Goal: Transaction & Acquisition: Purchase product/service

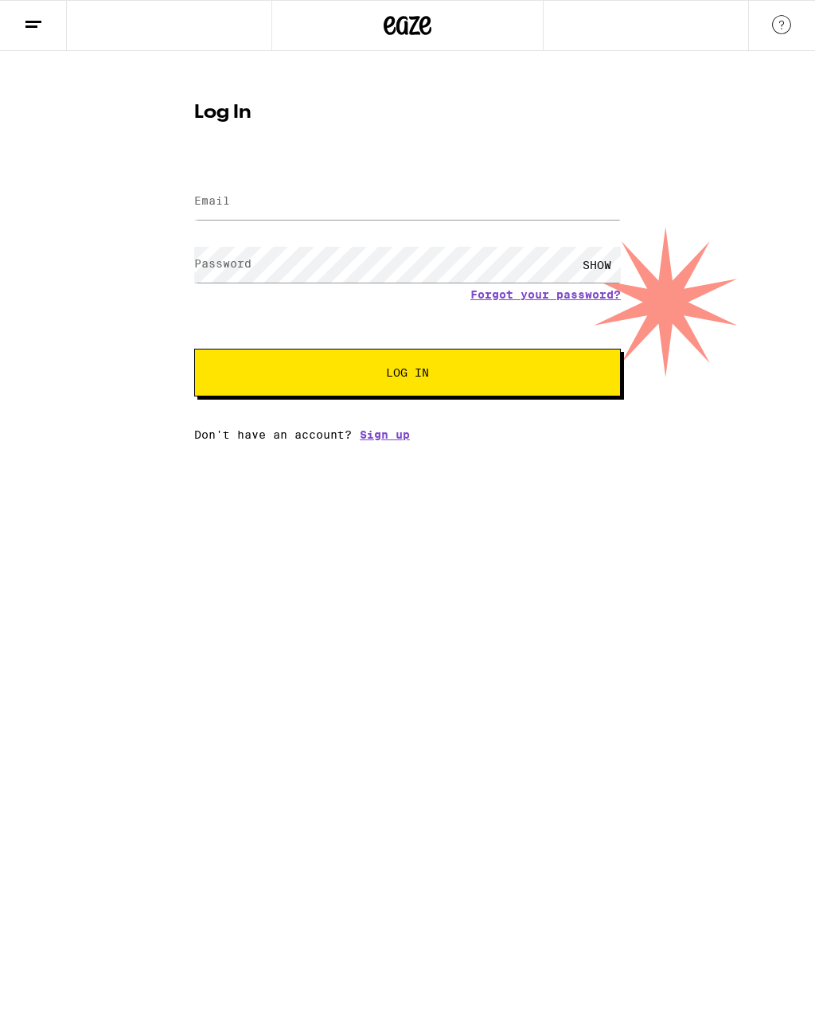
click at [209, 202] on label "Email" at bounding box center [212, 200] width 36 height 13
type input "[EMAIL_ADDRESS][DOMAIN_NAME]"
click at [408, 375] on button "Log In" at bounding box center [407, 373] width 427 height 48
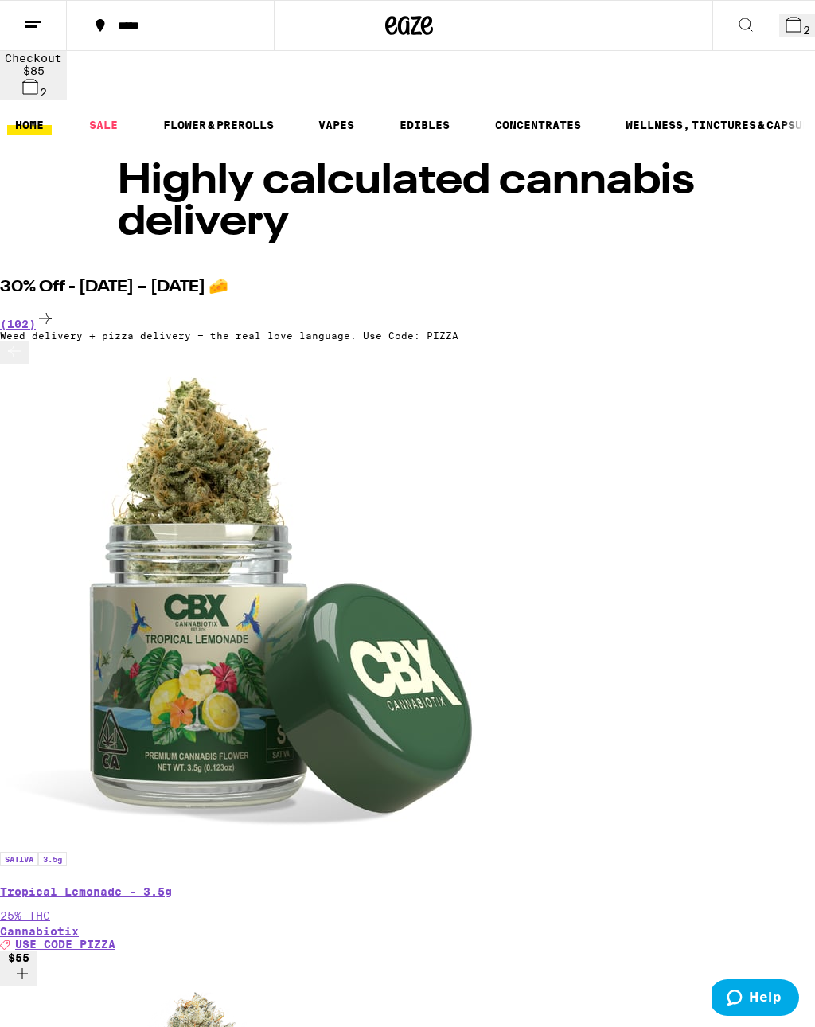
click at [803, 28] on span "4" at bounding box center [806, 30] width 7 height 13
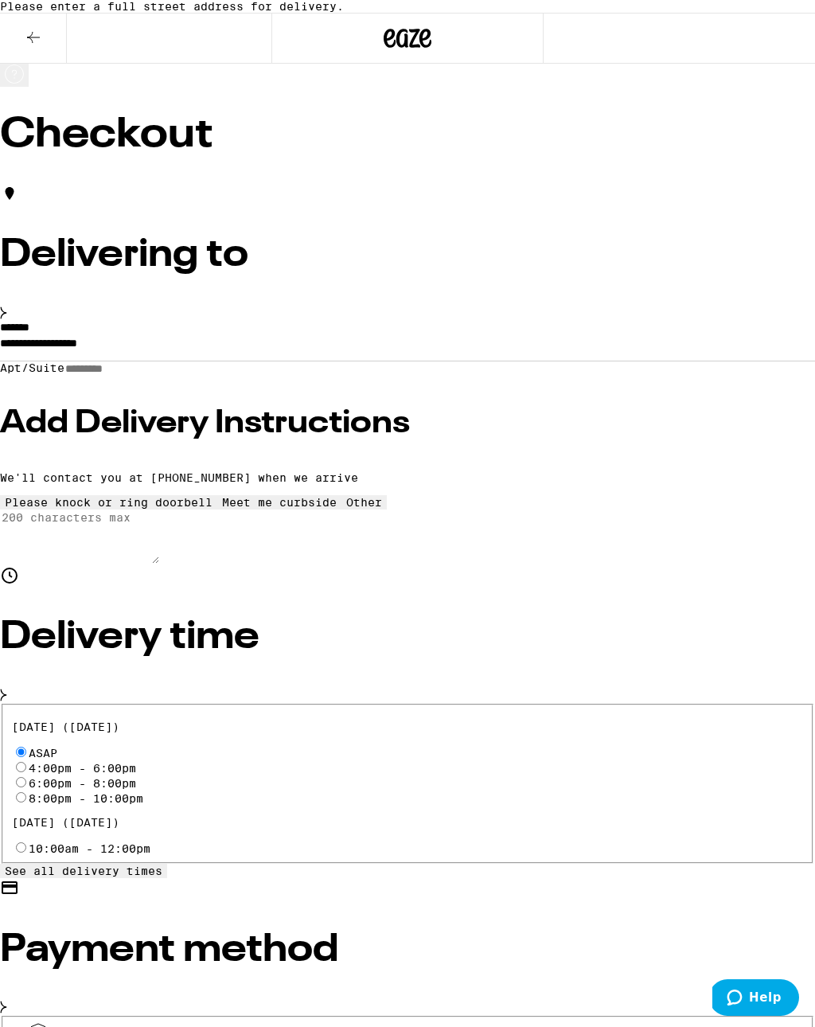
click at [26, 754] on input "4:00pm - 6:00pm" at bounding box center [21, 767] width 10 height 10
radio input "true"
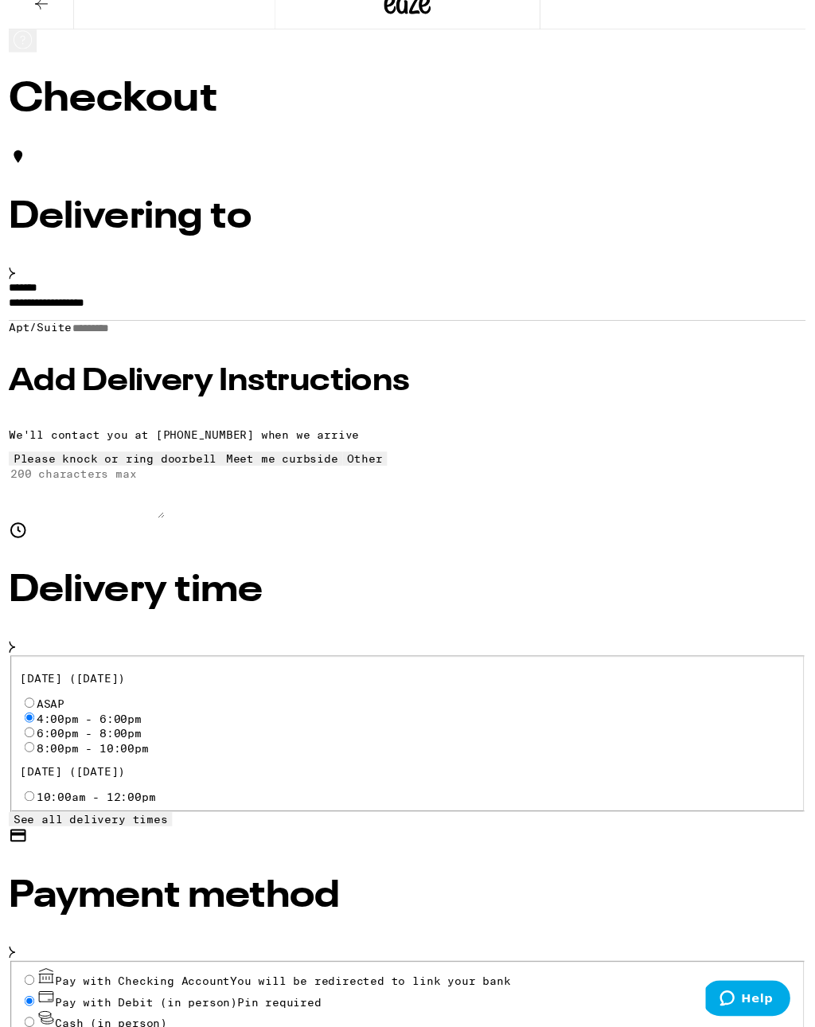
scroll to position [33, 0]
click at [159, 407] on h3 "Add Delivery Instructions" at bounding box center [407, 391] width 815 height 32
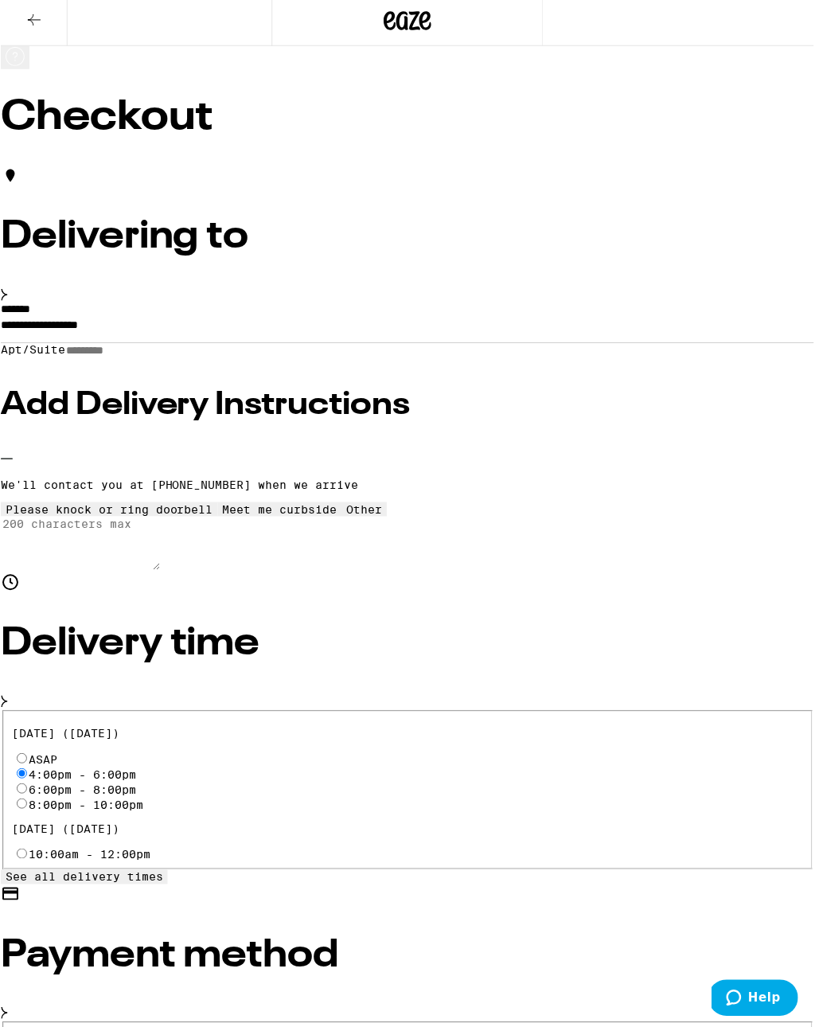
scroll to position [0, 0]
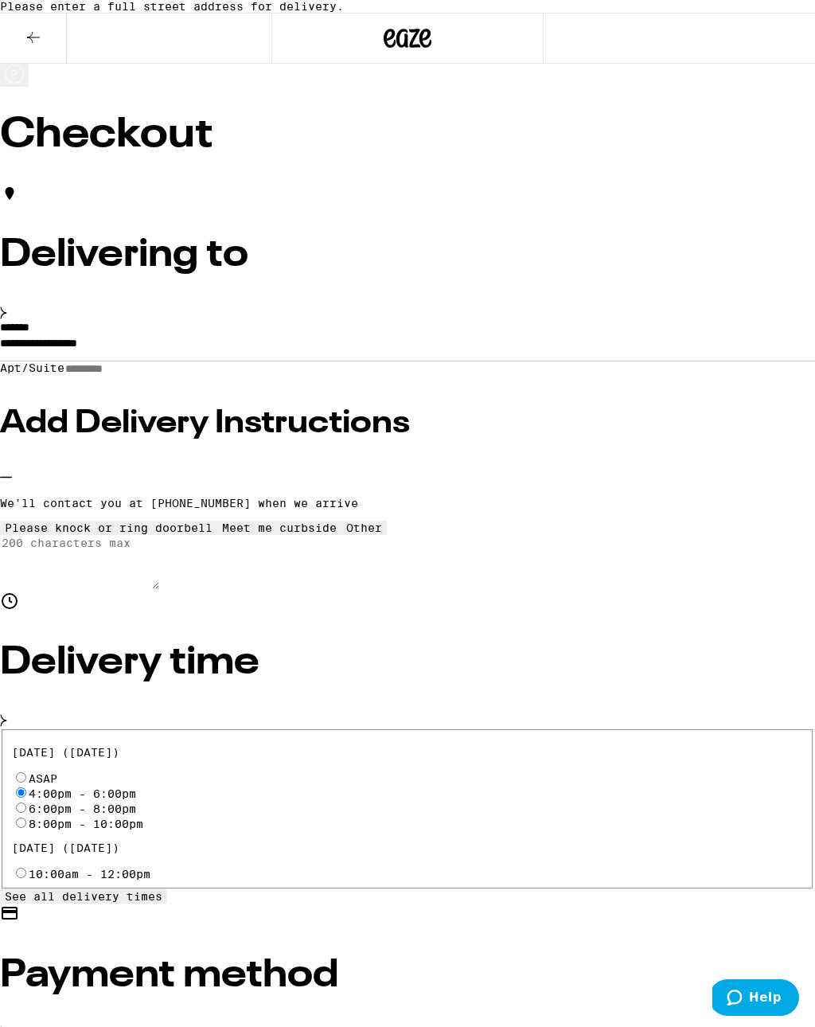
click at [109, 521] on icon at bounding box center [109, 521] width 0 height 0
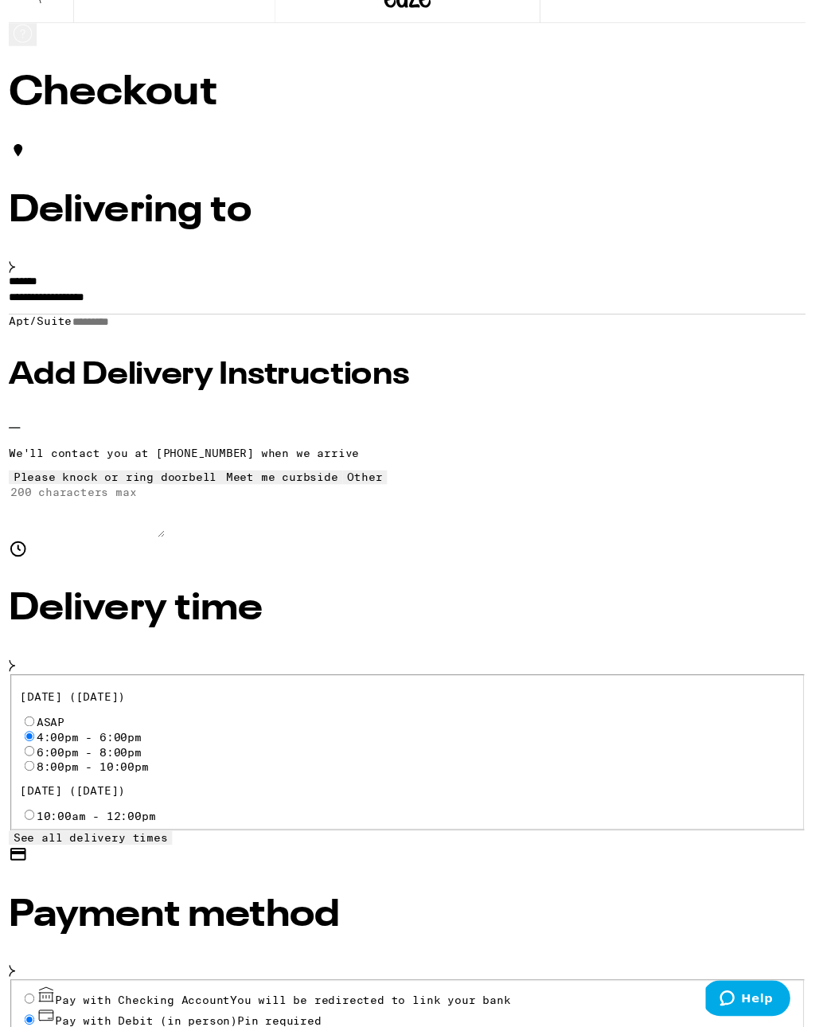
scroll to position [39, 0]
click at [201, 322] on input "**********" at bounding box center [407, 308] width 815 height 27
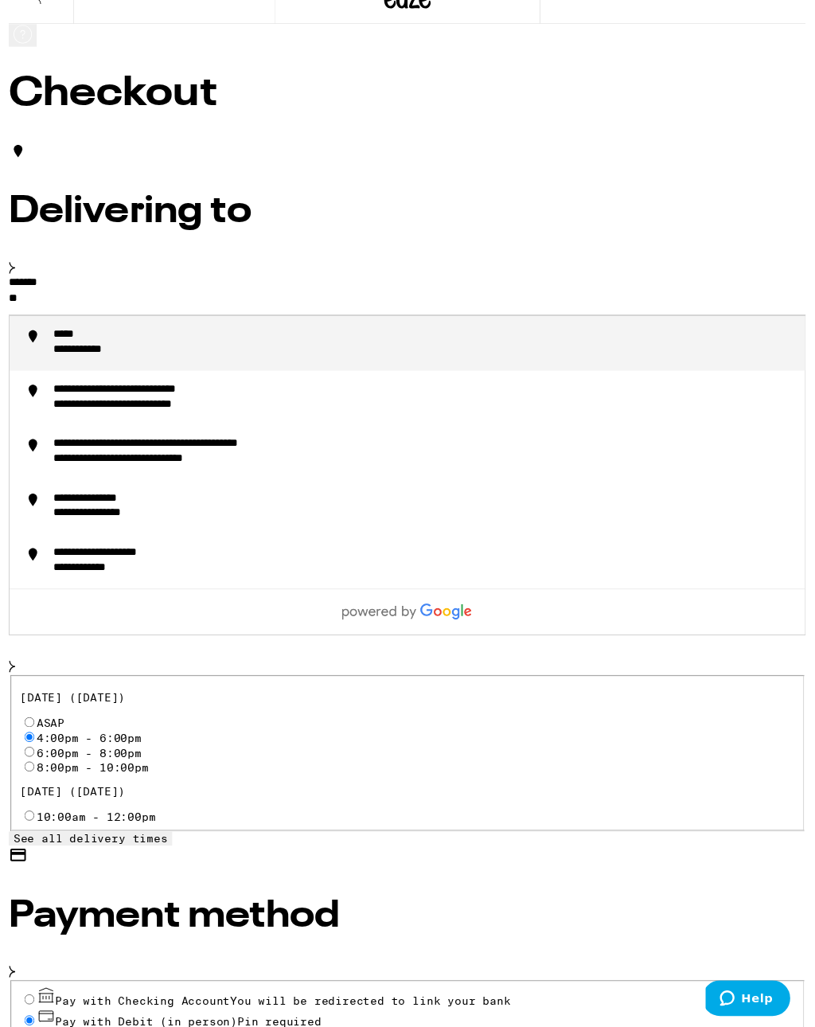
type input "*"
click at [204, 351] on div "**********" at bounding box center [124, 343] width 158 height 15
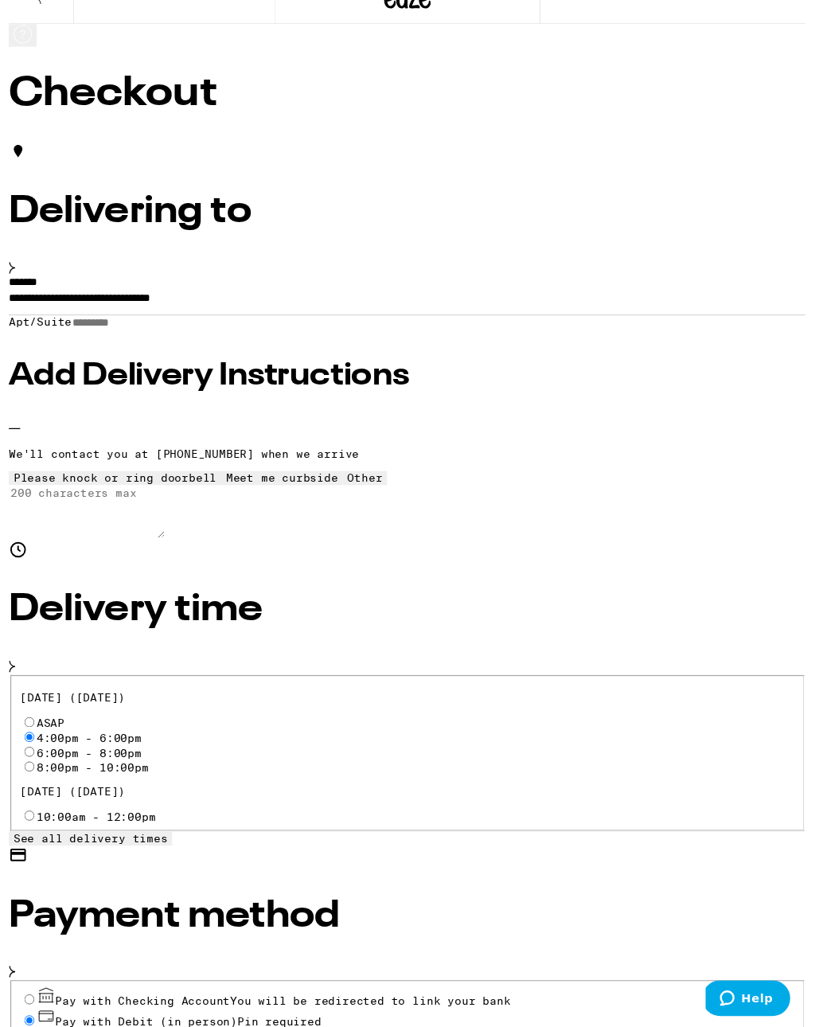
type input "**********"
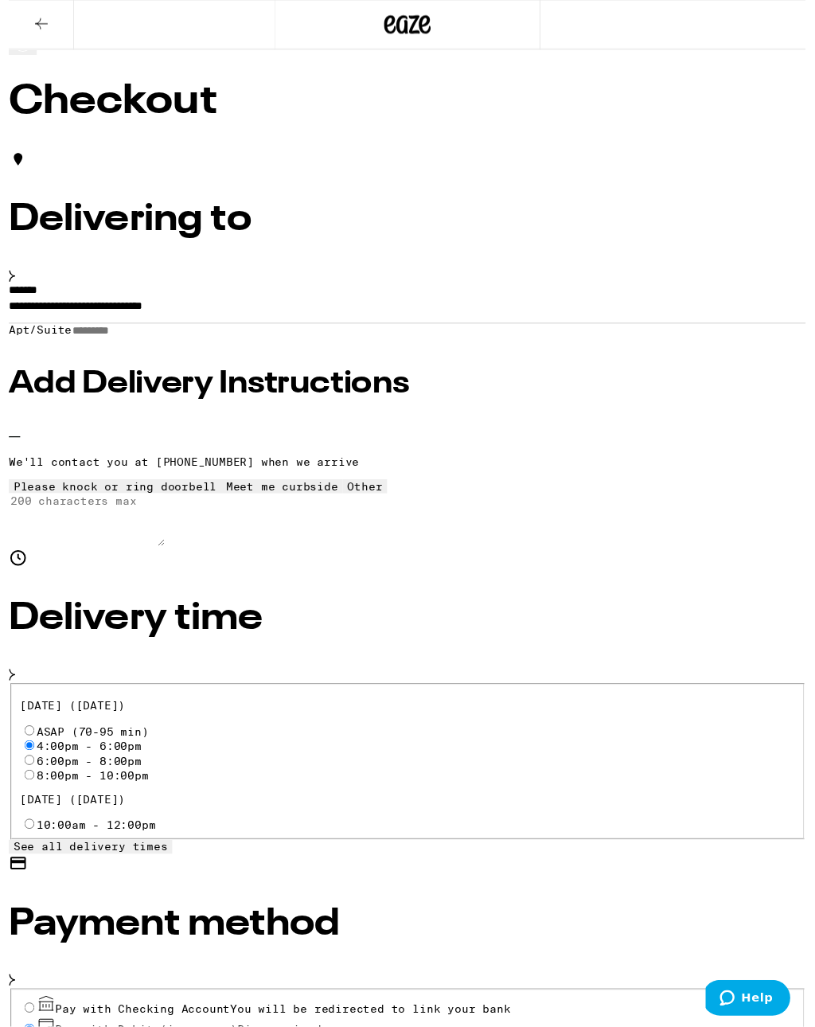
scroll to position [6, 0]
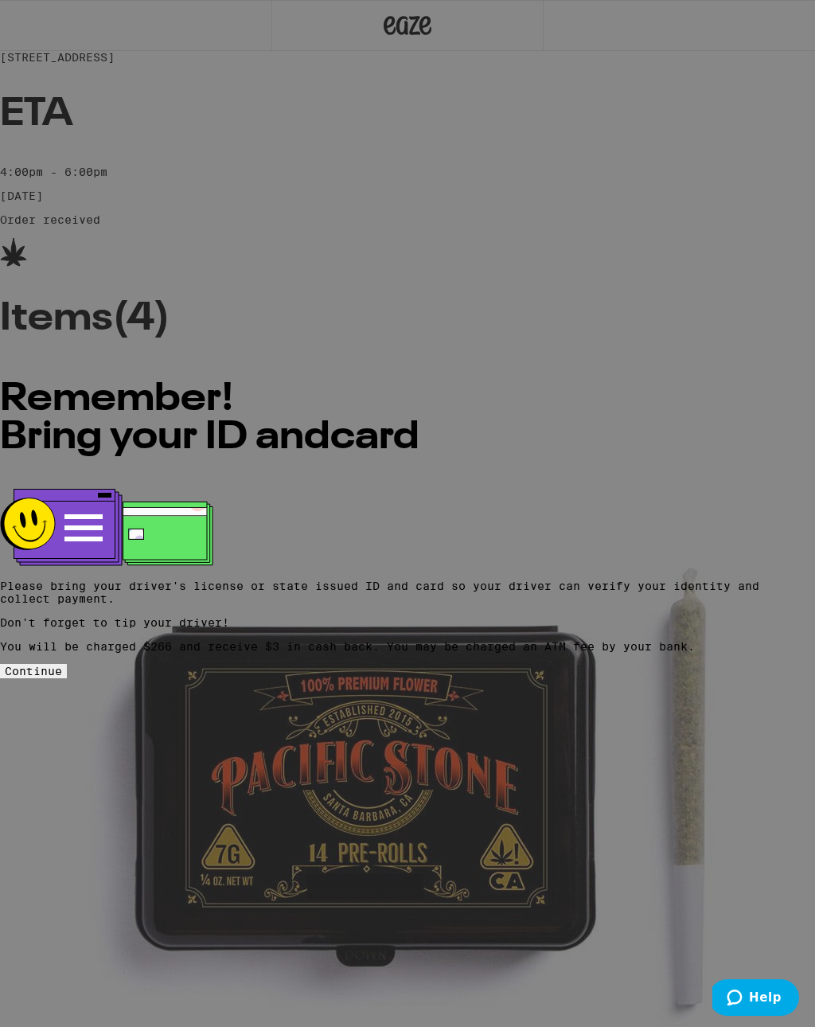
click at [62, 665] on span "Continue" at bounding box center [33, 671] width 57 height 13
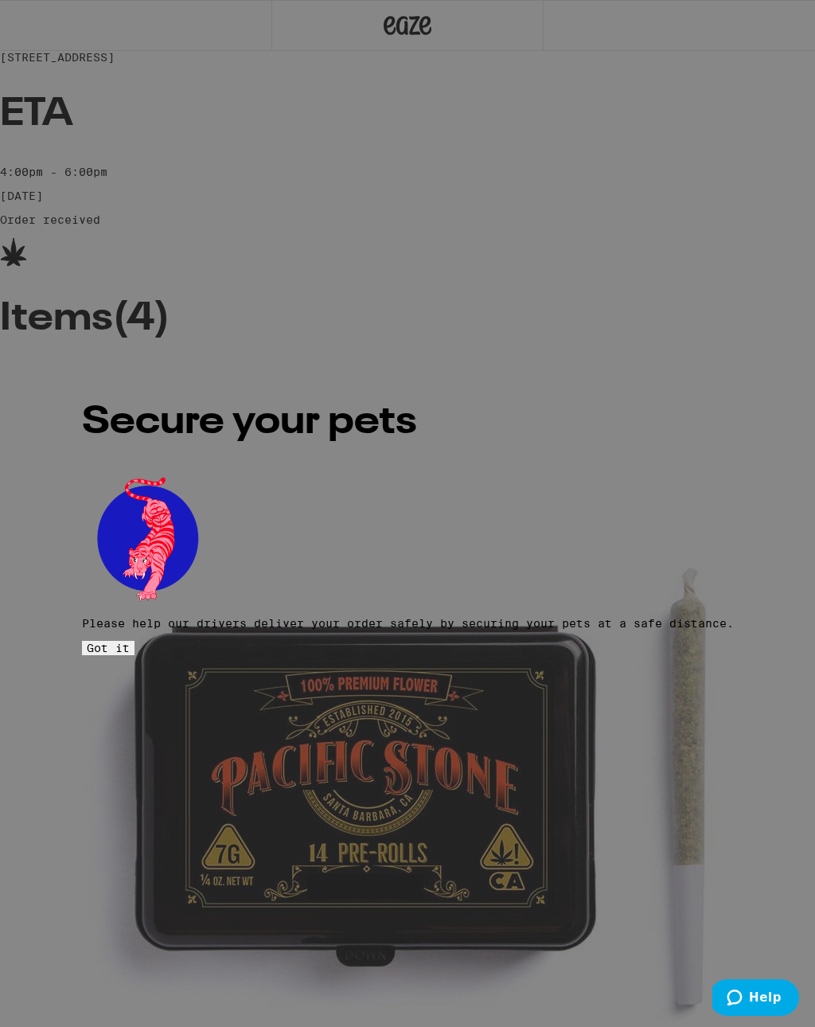
click at [130, 642] on span "Got it" at bounding box center [108, 648] width 43 height 13
